Goal: Task Accomplishment & Management: Manage account settings

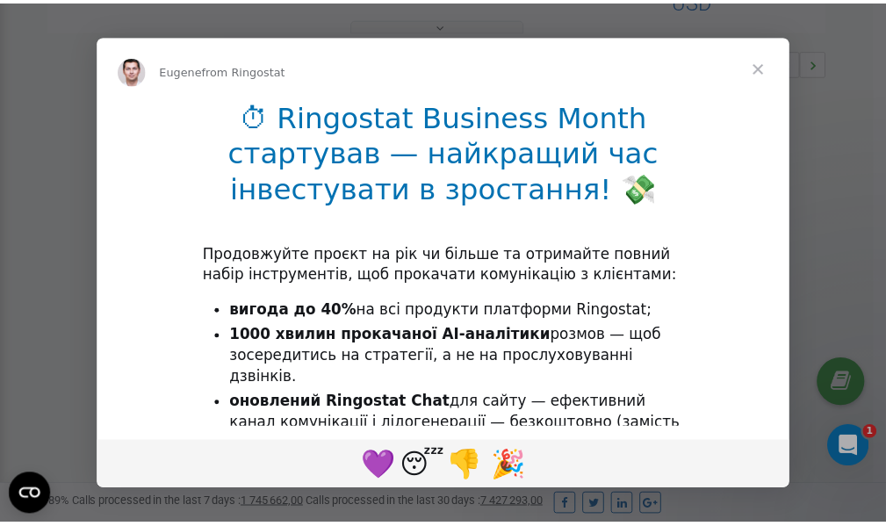
scroll to position [525, 0]
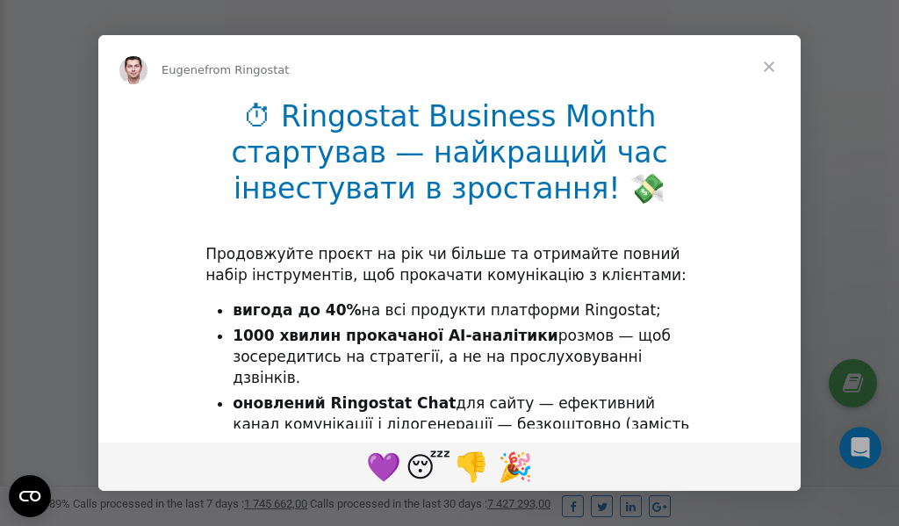
click at [773, 67] on span "Close" at bounding box center [768, 66] width 63 height 63
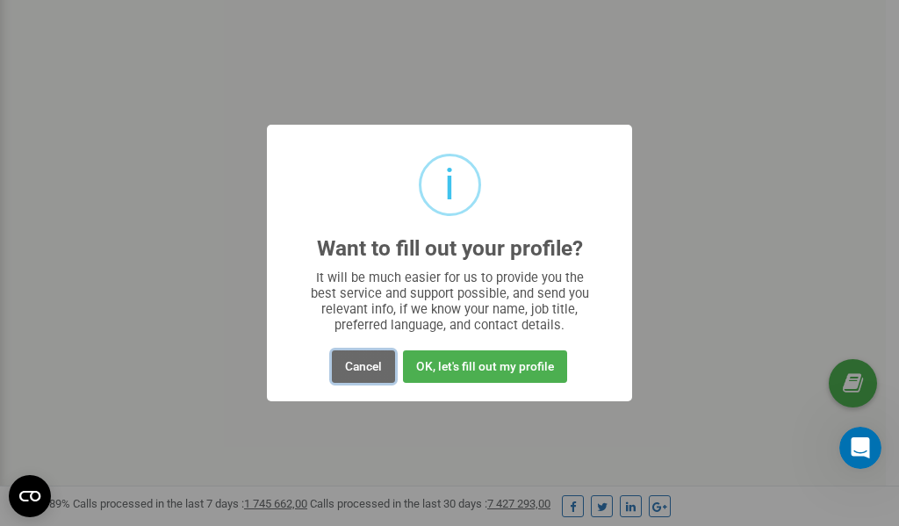
click at [360, 369] on button "Cancel" at bounding box center [363, 366] width 63 height 32
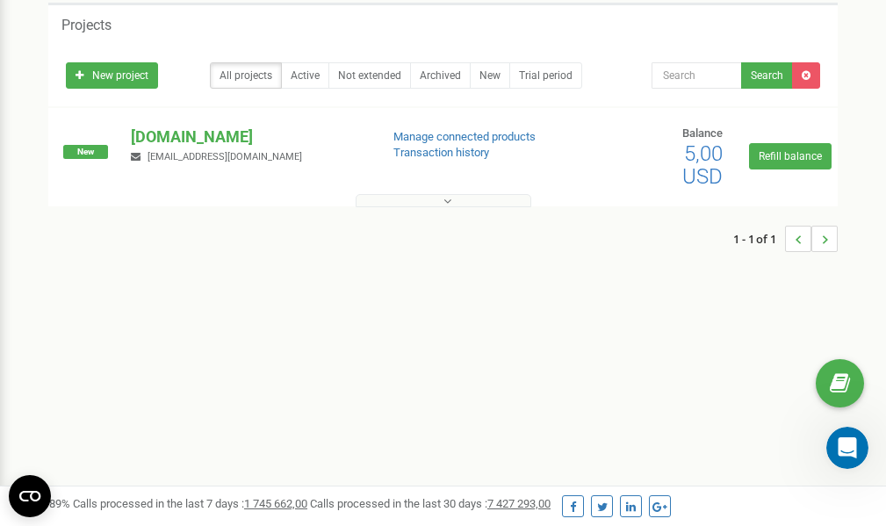
scroll to position [0, 0]
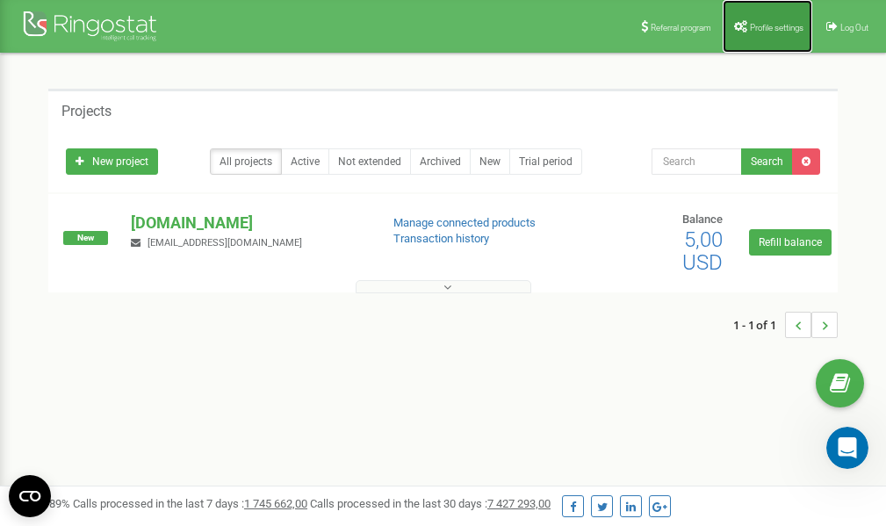
click at [758, 32] on link "Profile settings" at bounding box center [768, 26] width 90 height 53
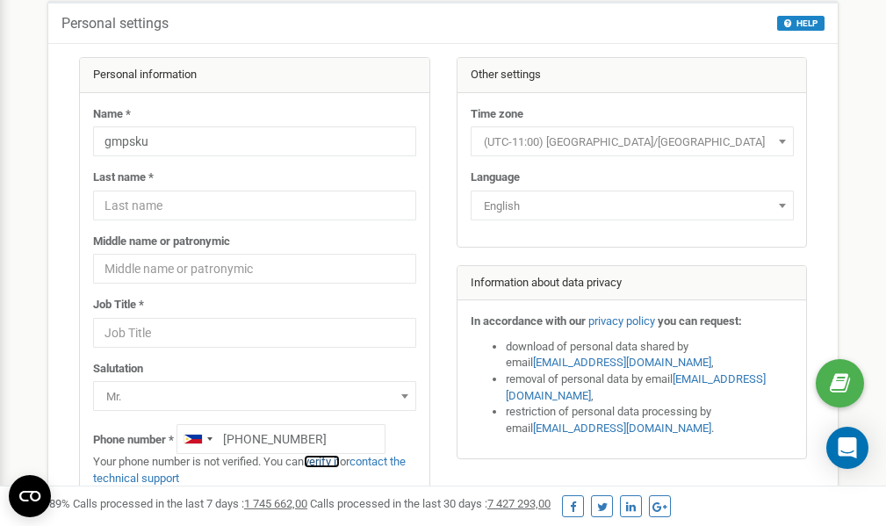
click at [332, 462] on link "verify it" at bounding box center [322, 461] width 36 height 13
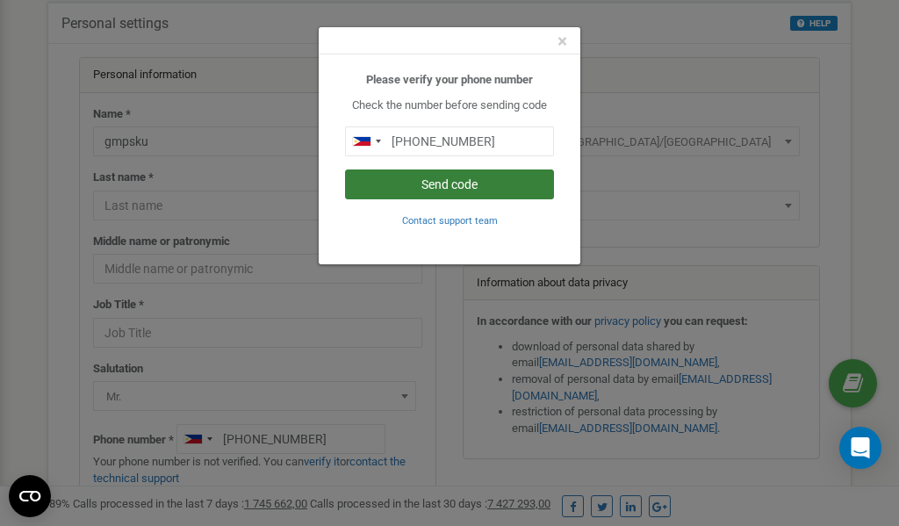
click at [425, 188] on button "Send code" at bounding box center [449, 184] width 209 height 30
